Goal: Browse casually: Explore the website without a specific task or goal

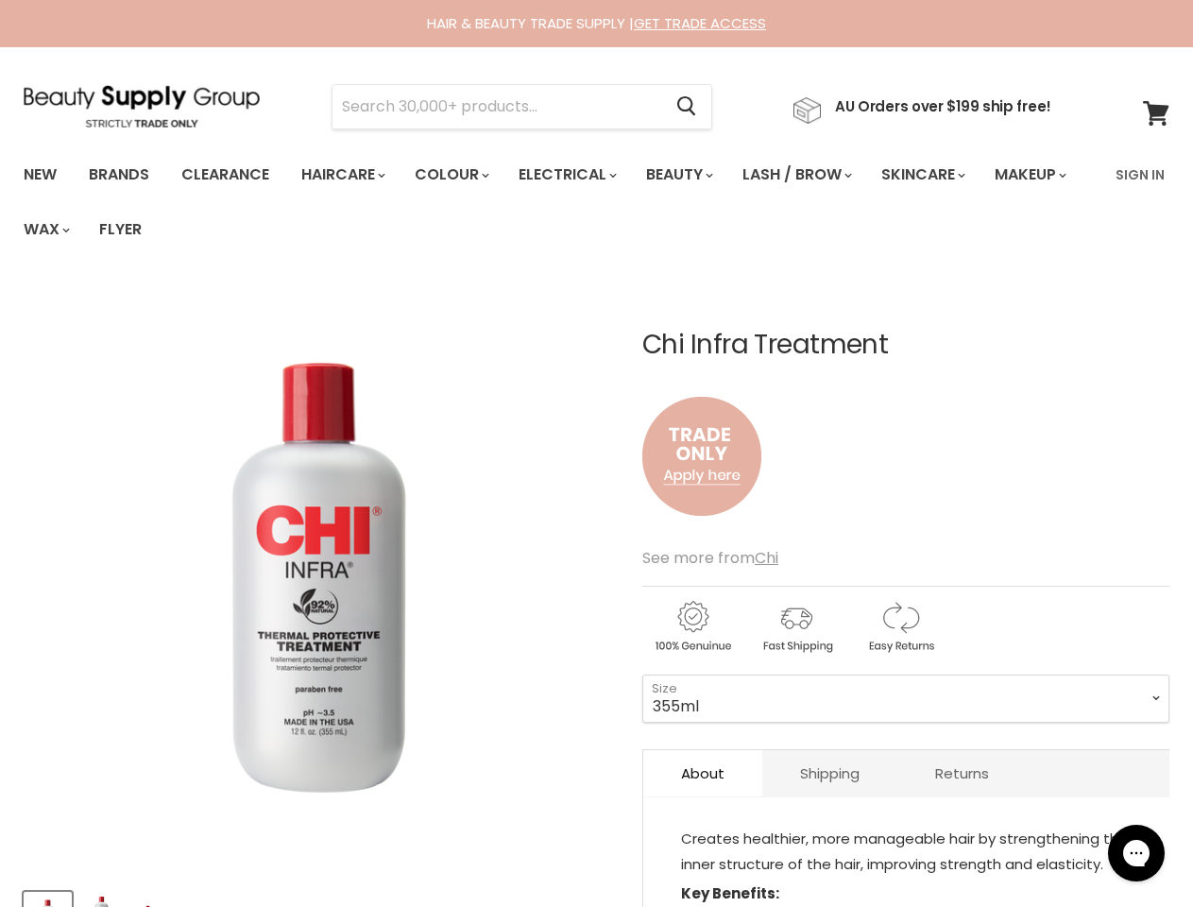
click at [596, 453] on img "Chi Infra Treatment image. Click or Scroll to Zoom." at bounding box center [319, 577] width 590 height 590
click at [503, 107] on input "Search" at bounding box center [497, 106] width 329 height 43
click at [696, 107] on icon "Search" at bounding box center [686, 107] width 19 height 20
click at [349, 175] on link "Haircare" at bounding box center [342, 175] width 110 height 40
click at [462, 175] on link "Colour" at bounding box center [451, 175] width 100 height 40
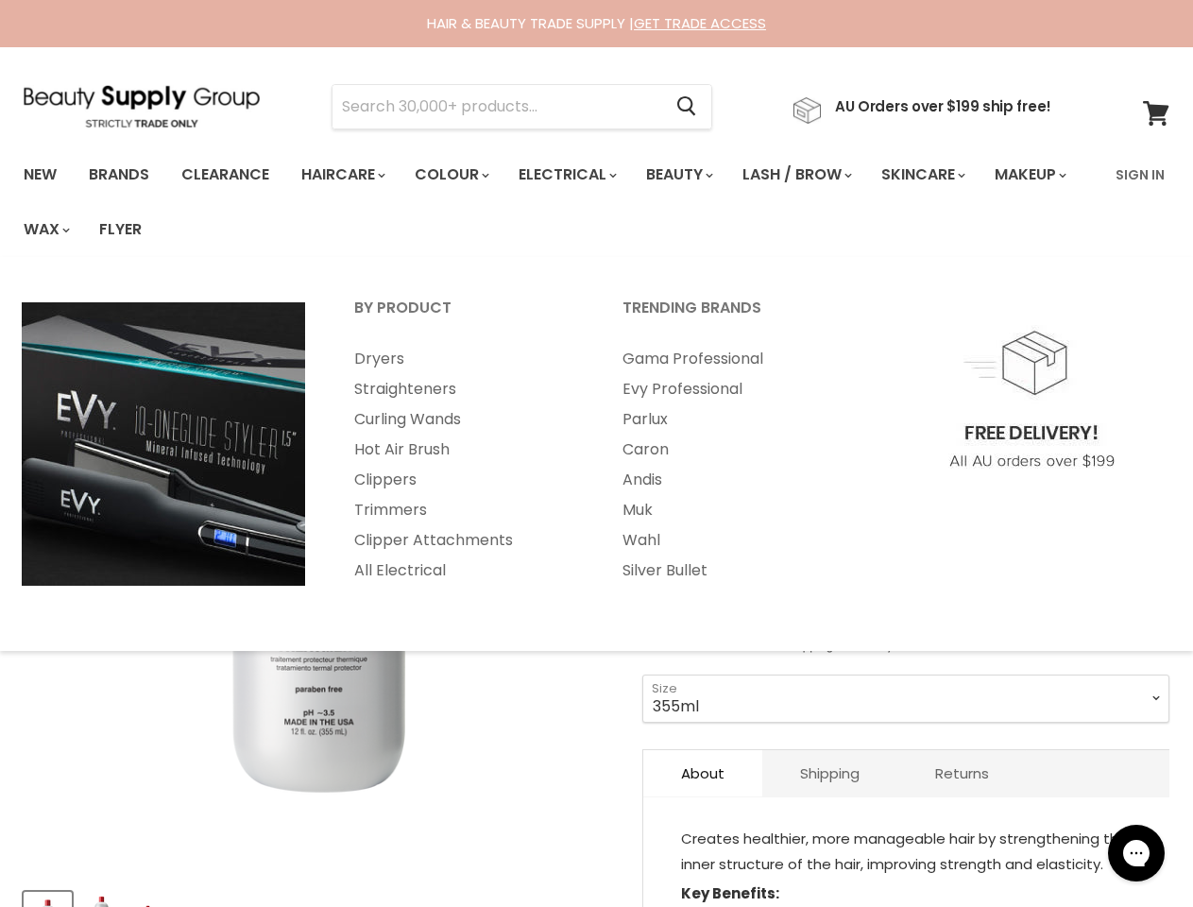
click at [580, 175] on link "Electrical" at bounding box center [566, 175] width 124 height 40
click at [695, 175] on link "Beauty" at bounding box center [678, 175] width 93 height 40
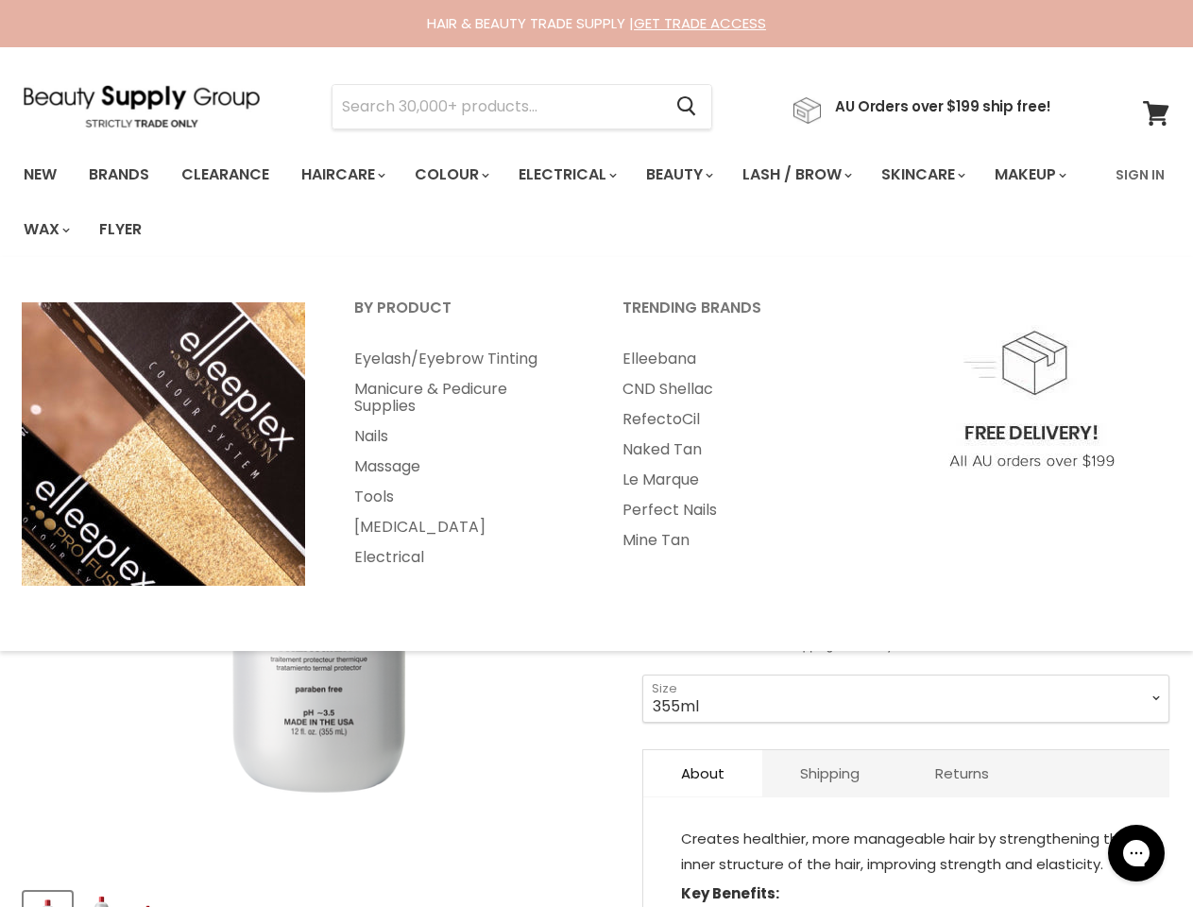
click at [817, 175] on link "Lash / Brow" at bounding box center [795, 175] width 135 height 40
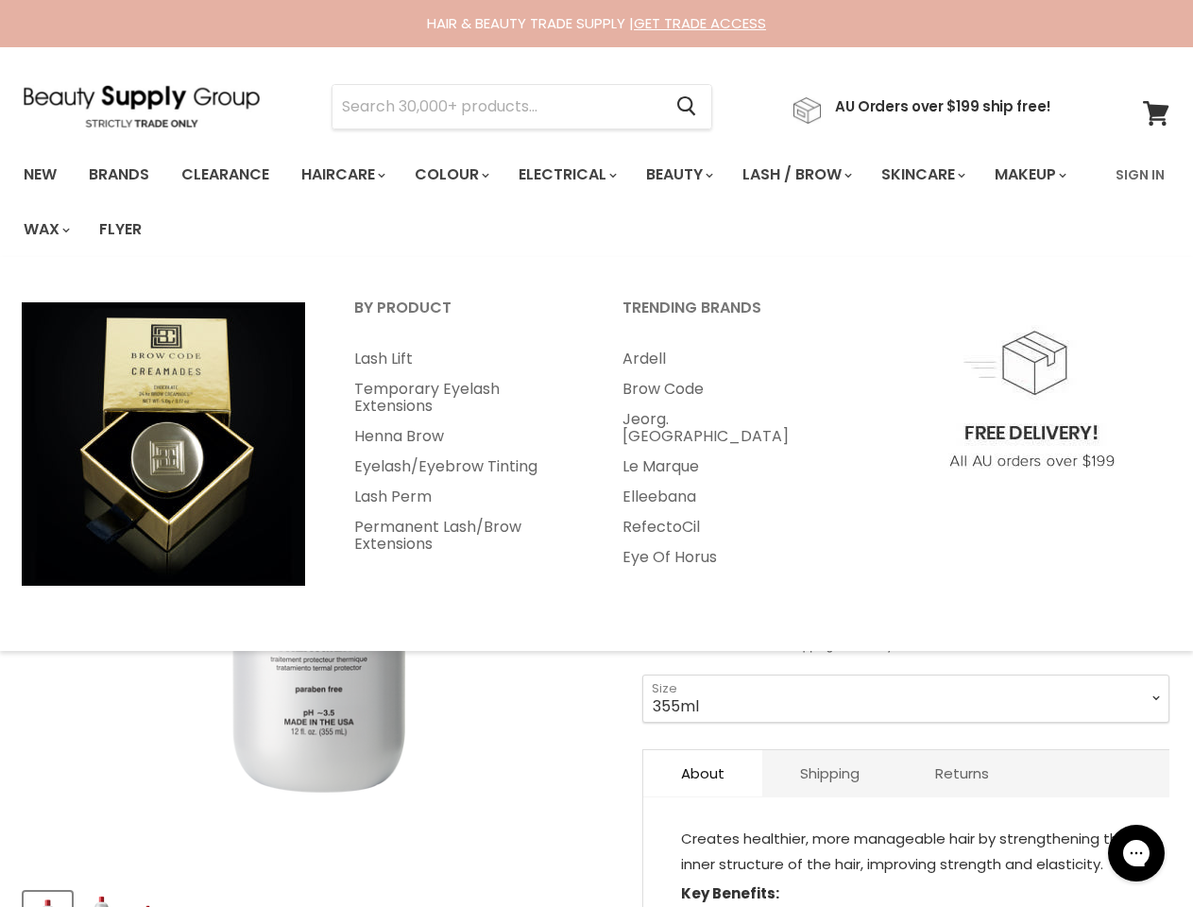
click at [947, 175] on link "Skincare" at bounding box center [922, 175] width 110 height 40
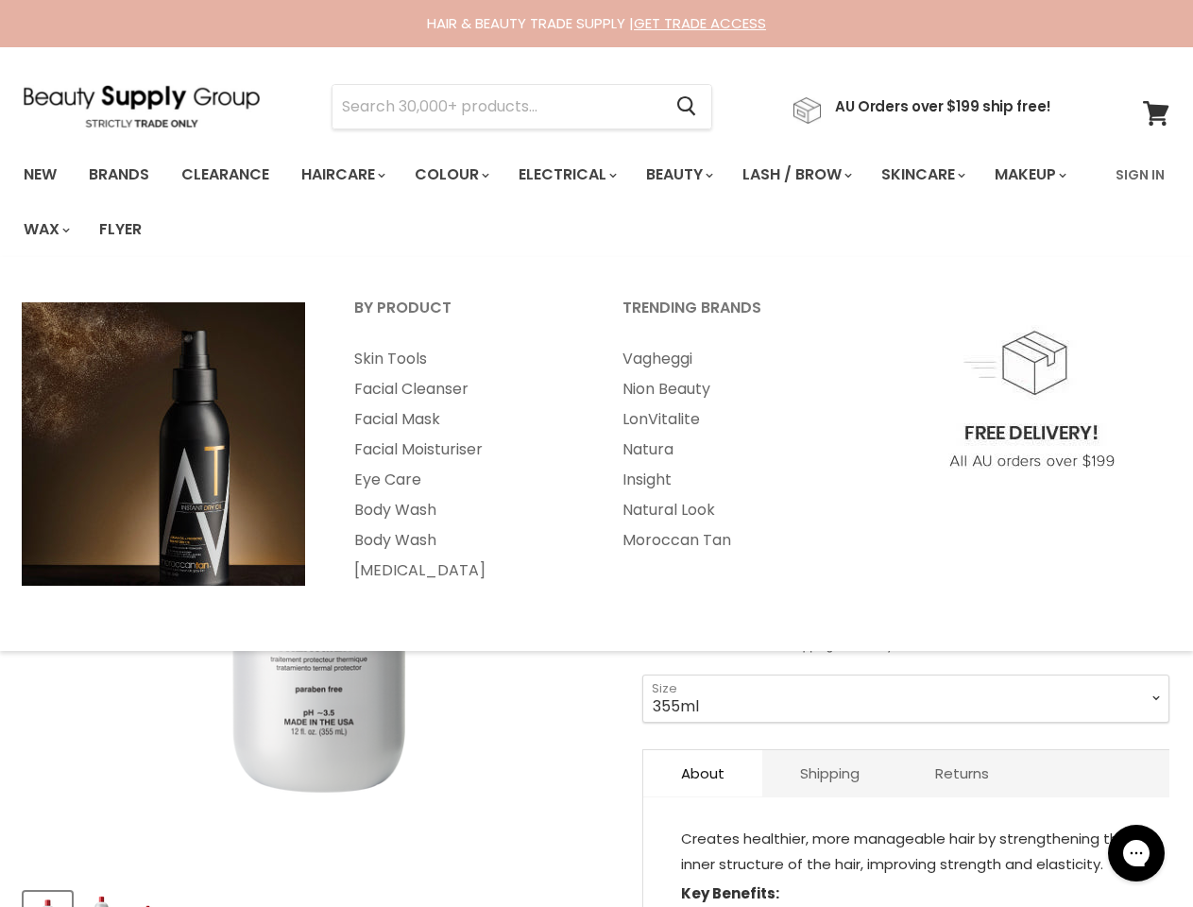
click at [981, 195] on link "Makeup" at bounding box center [1029, 175] width 97 height 40
